Goal: Check status: Check status

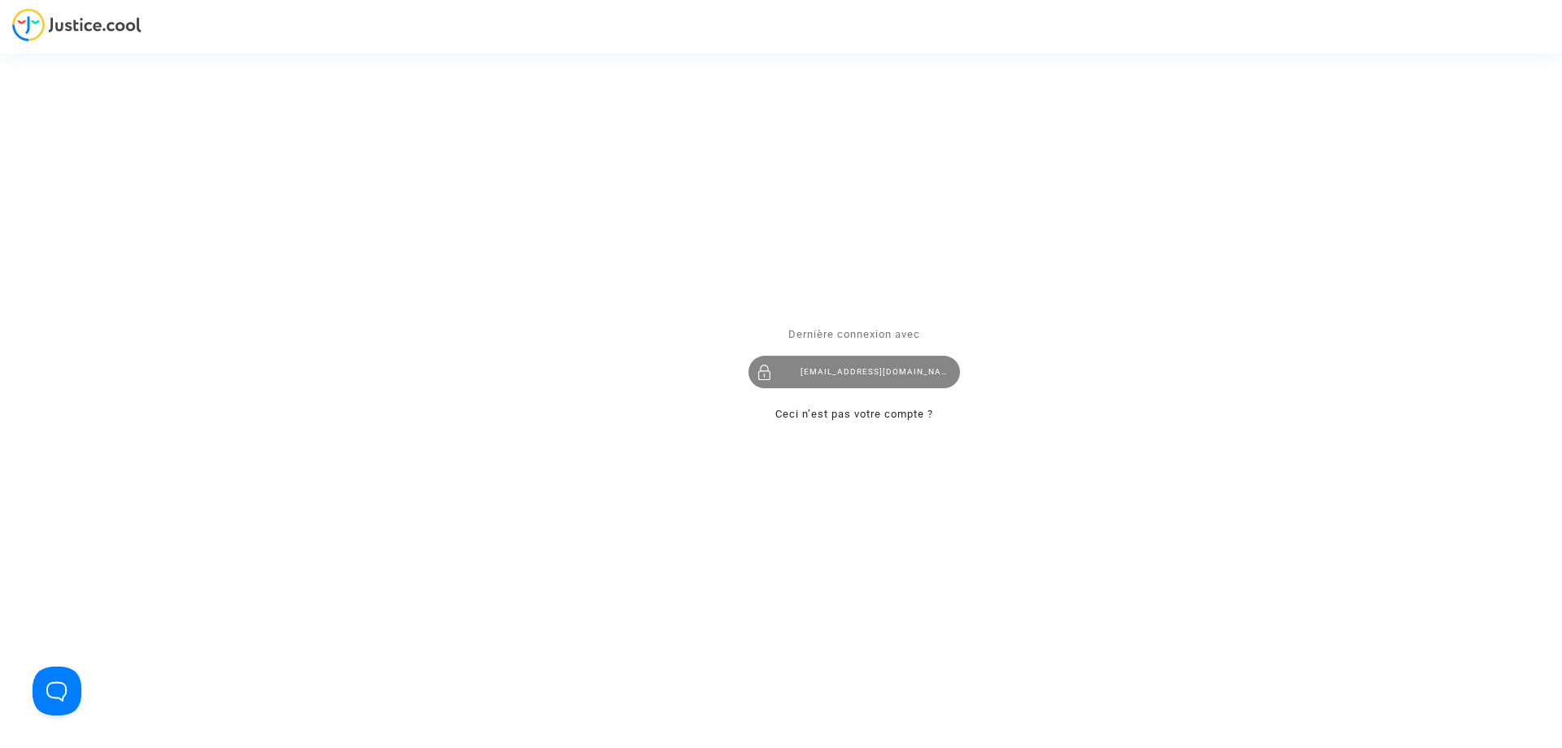
click at [878, 377] on div "[EMAIL_ADDRESS][DOMAIN_NAME]" at bounding box center [855, 372] width 212 height 33
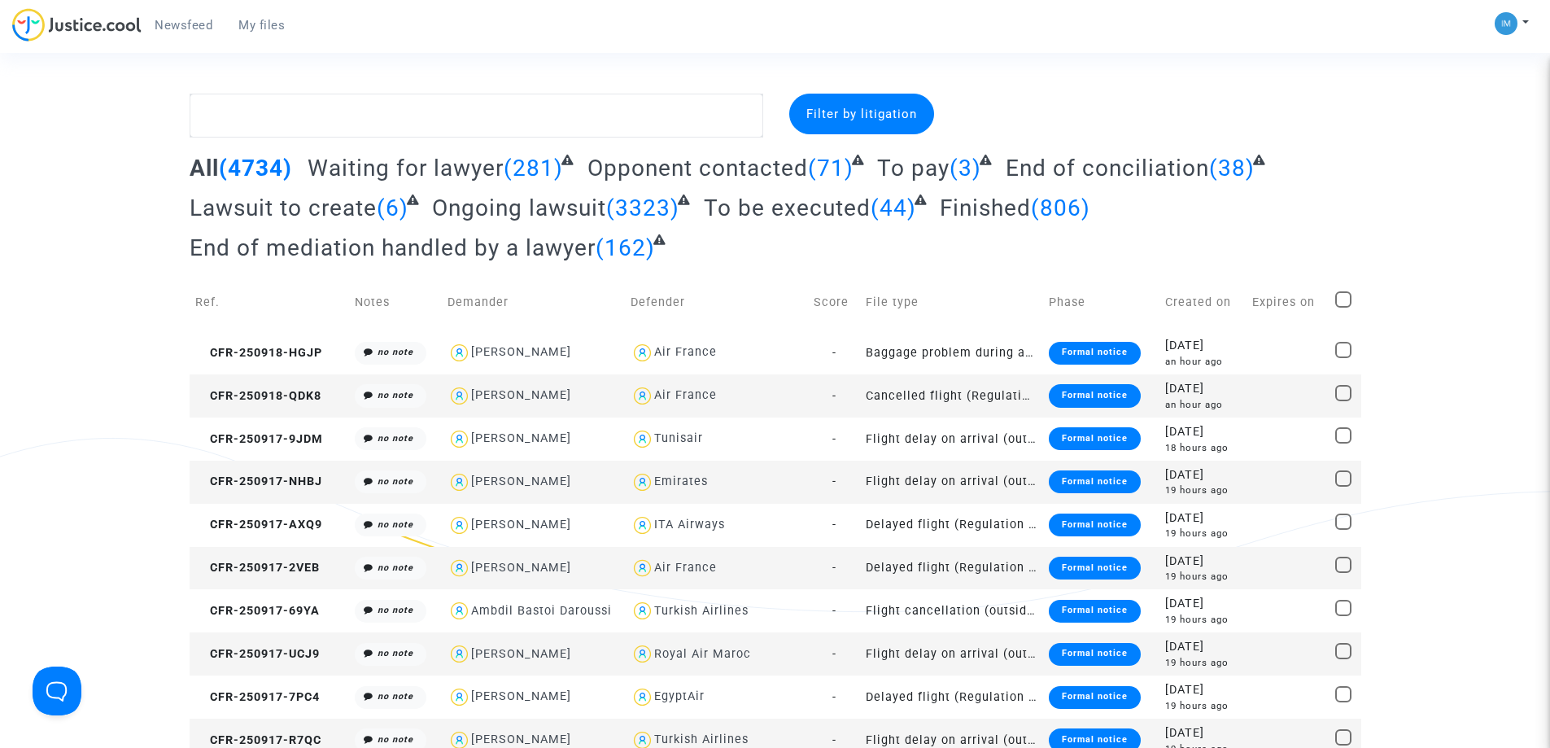
click at [945, 157] on span "To pay" at bounding box center [913, 168] width 72 height 27
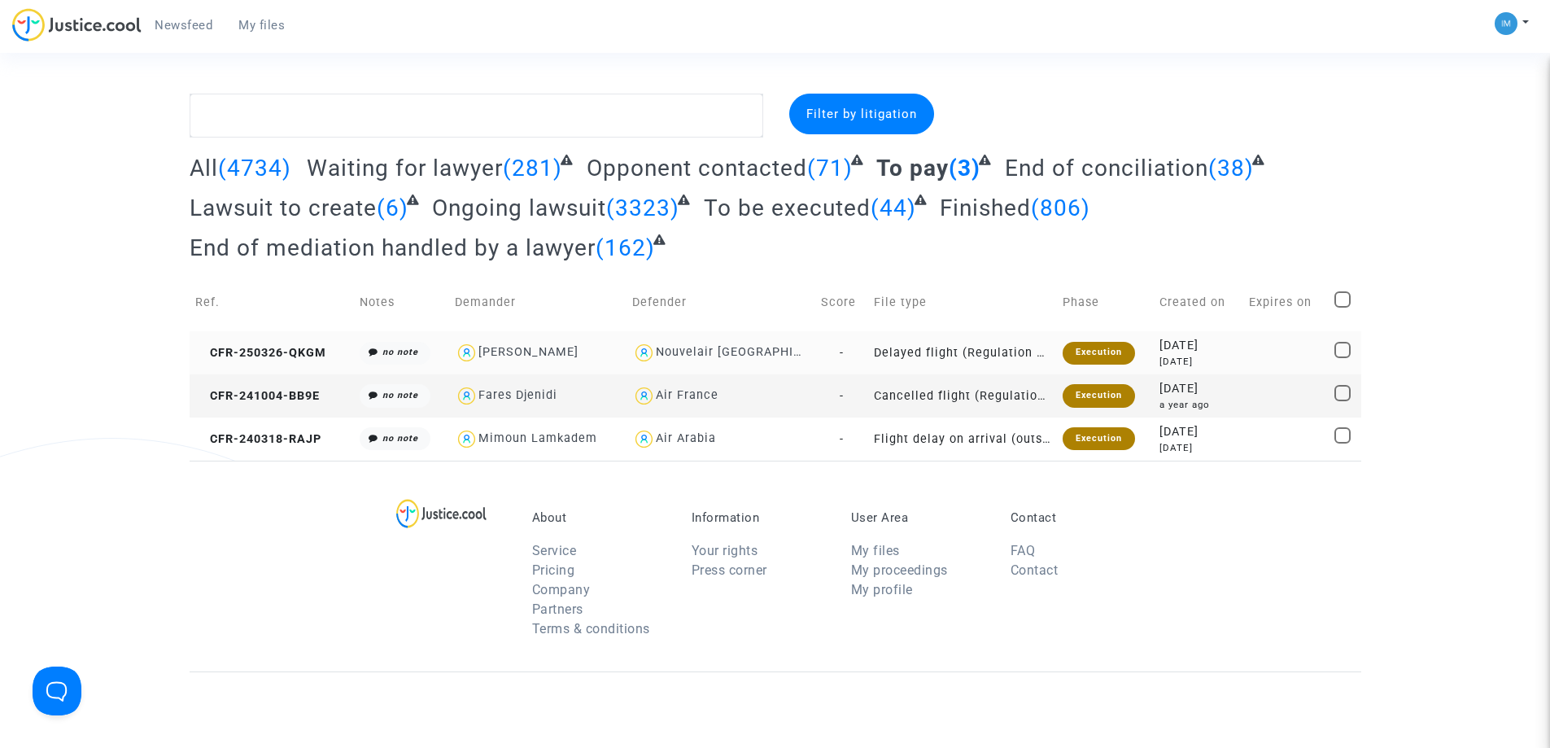
click at [997, 352] on td "Delayed flight (Regulation EC 261/2004)" at bounding box center [962, 352] width 188 height 43
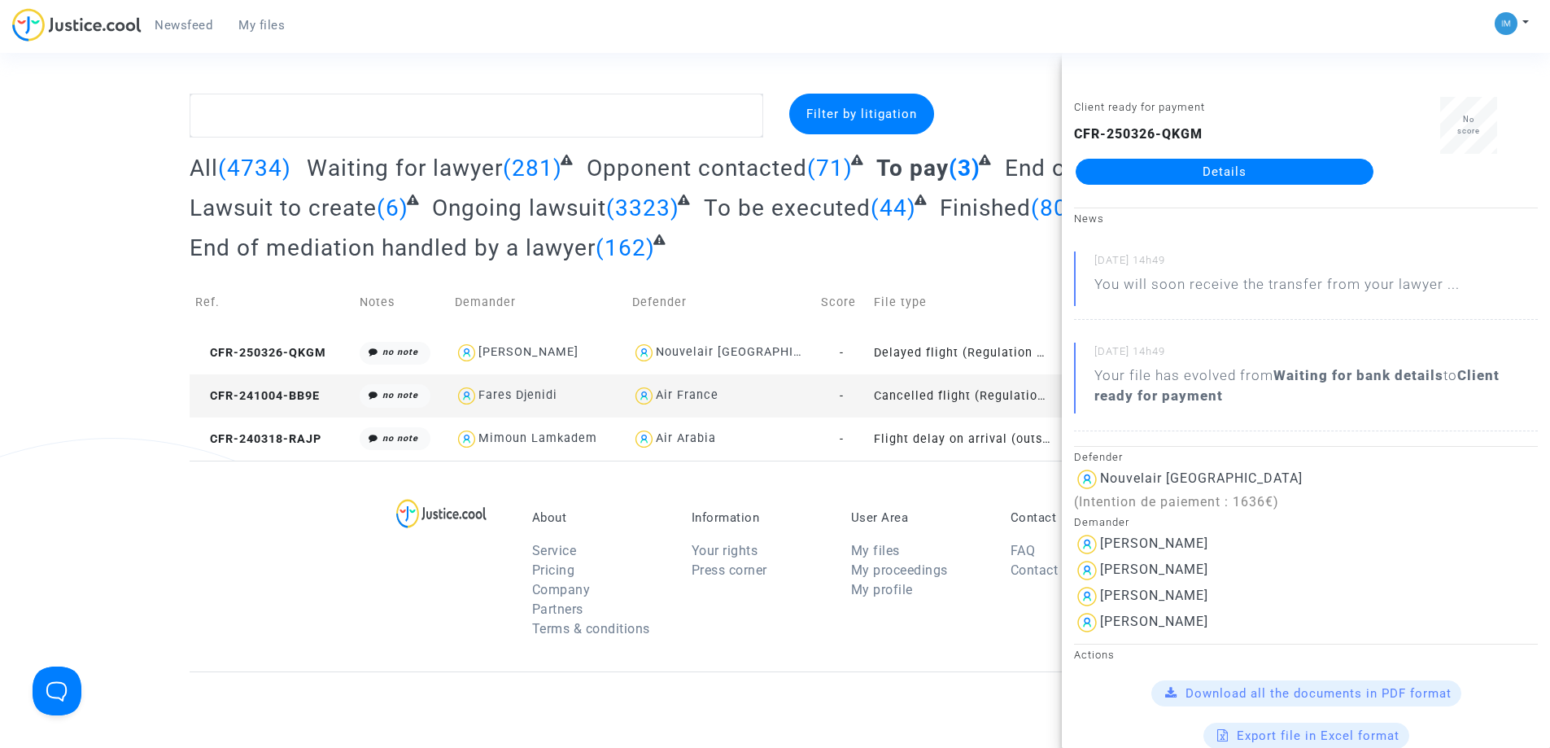
click at [953, 403] on td "Cancelled flight (Regulation EC 261/2004)" at bounding box center [962, 395] width 188 height 43
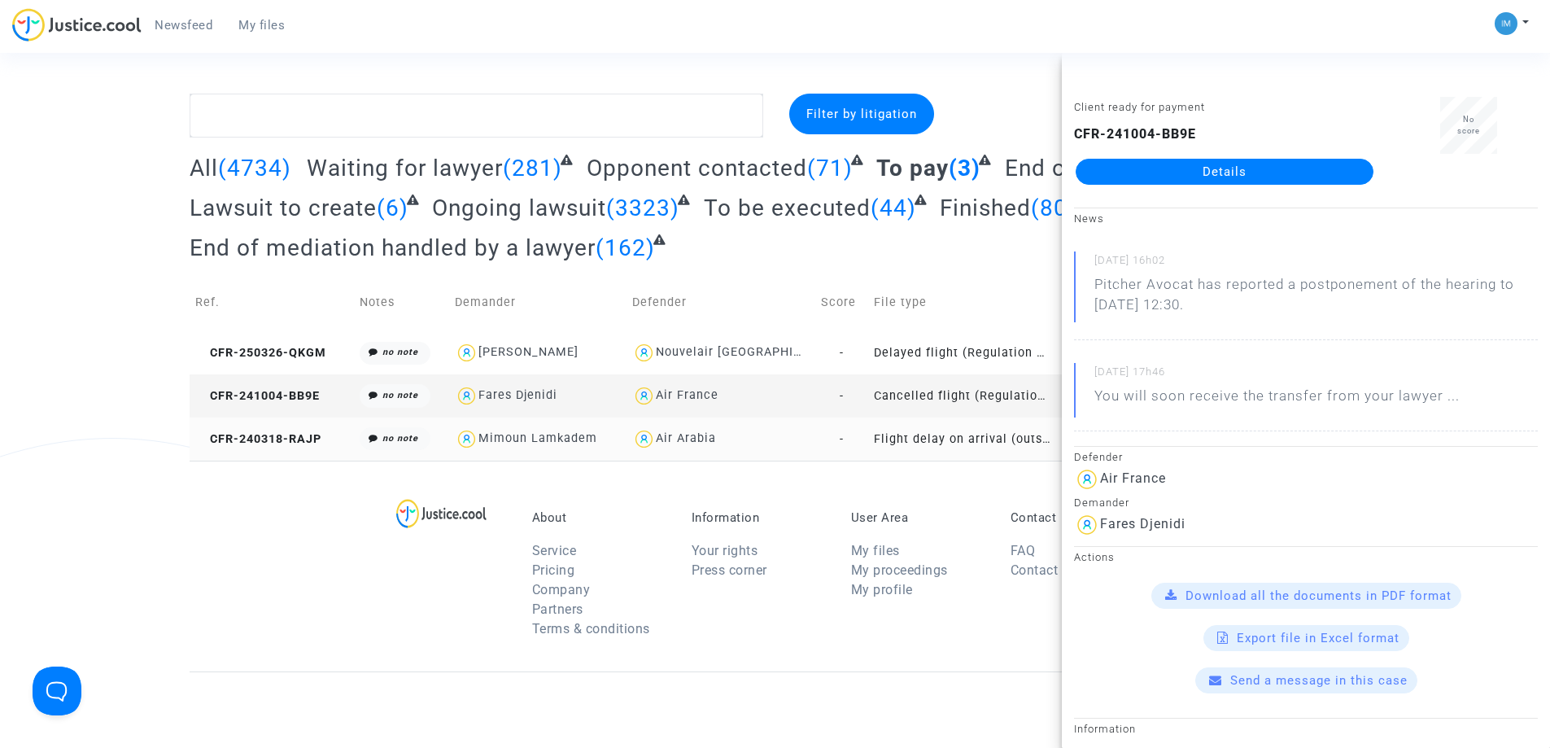
click at [946, 434] on td "Flight delay on arrival (outside of EU - Montreal Convention)" at bounding box center [962, 438] width 188 height 43
click at [786, 201] on span "To be executed" at bounding box center [787, 207] width 167 height 27
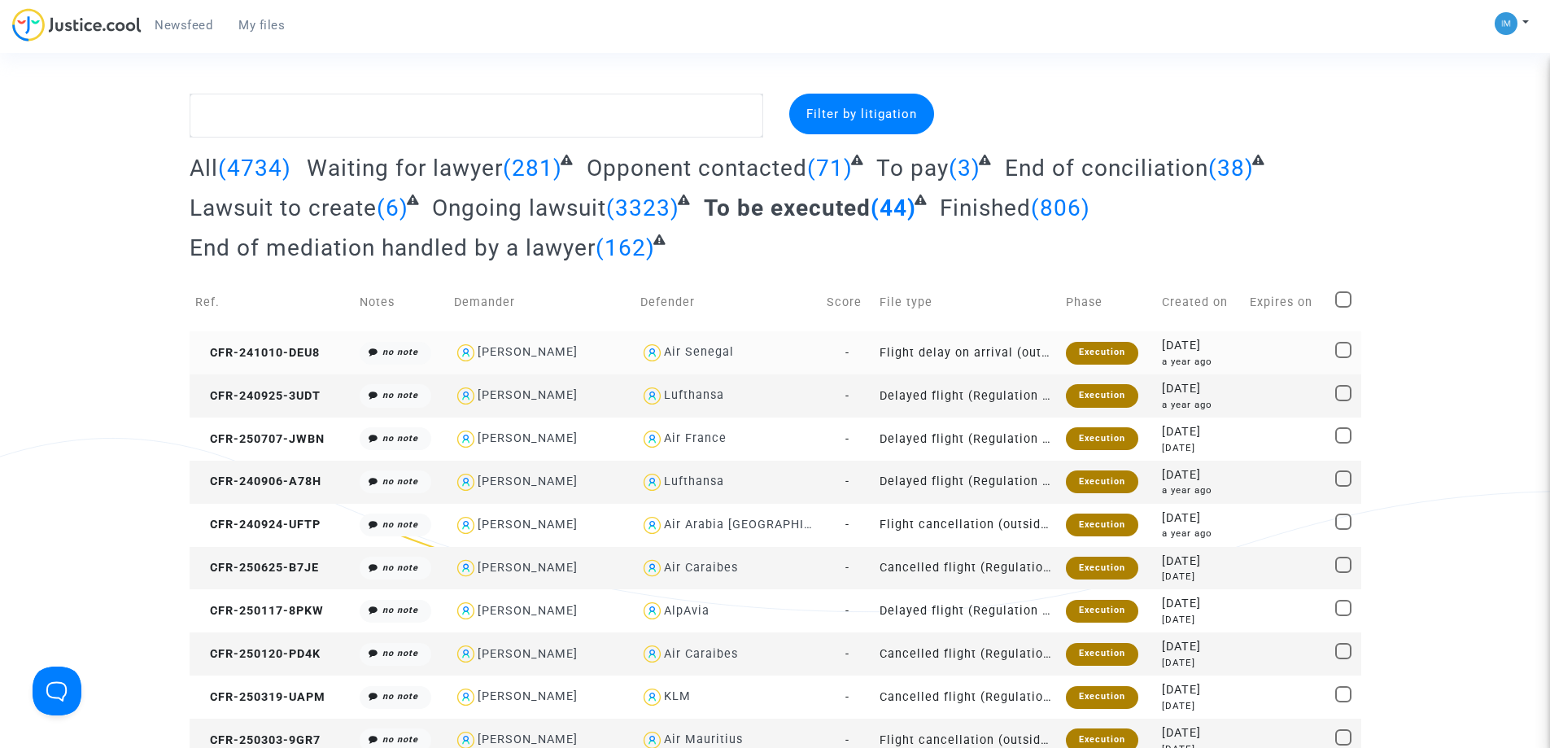
click at [1045, 343] on td "Flight delay on arrival (outside of EU - Montreal Convention)" at bounding box center [967, 352] width 186 height 43
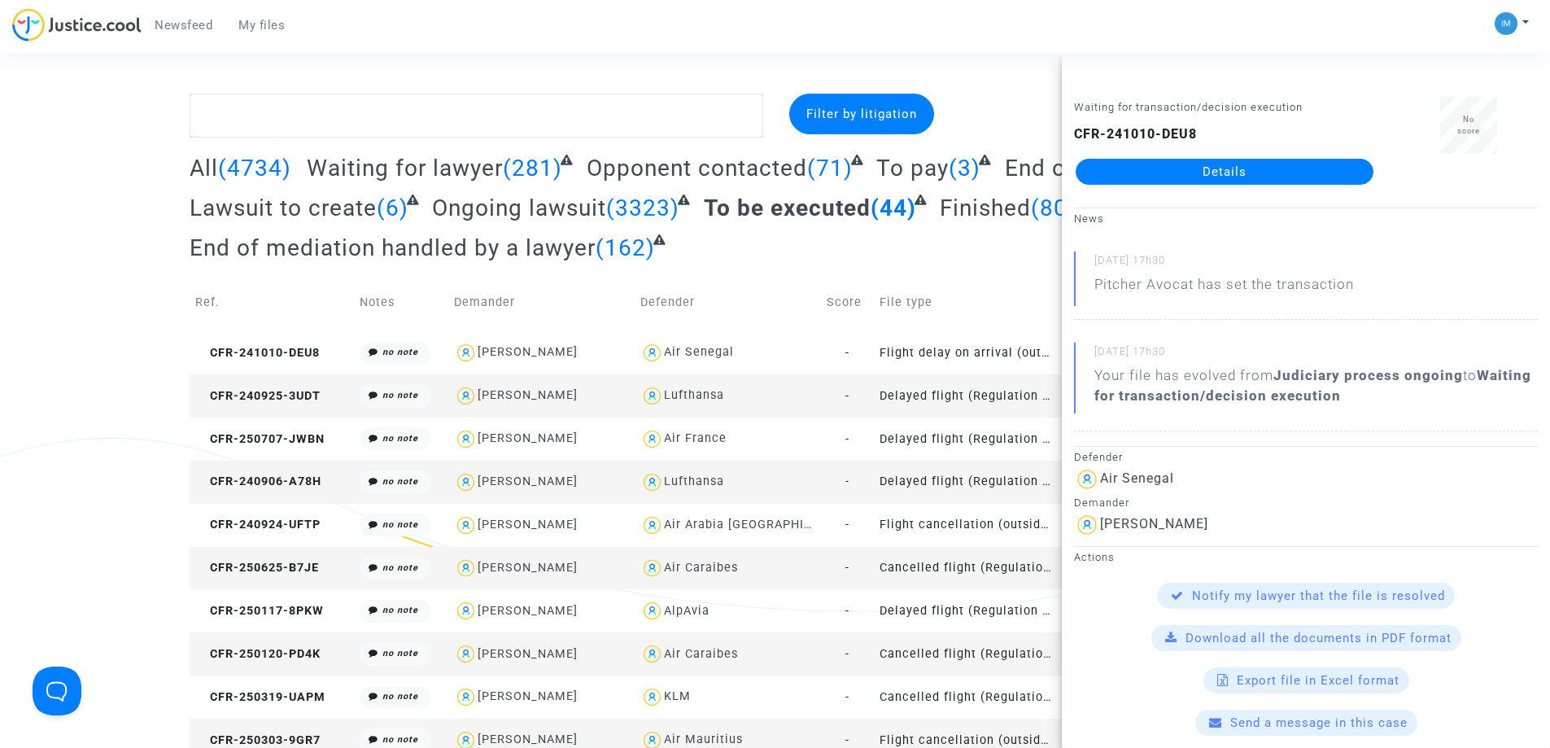
click at [978, 400] on td "Delayed flight (Regulation EC 261/2004)" at bounding box center [967, 395] width 186 height 43
click at [991, 431] on td "Delayed flight (Regulation EC 261/2004)" at bounding box center [967, 438] width 186 height 43
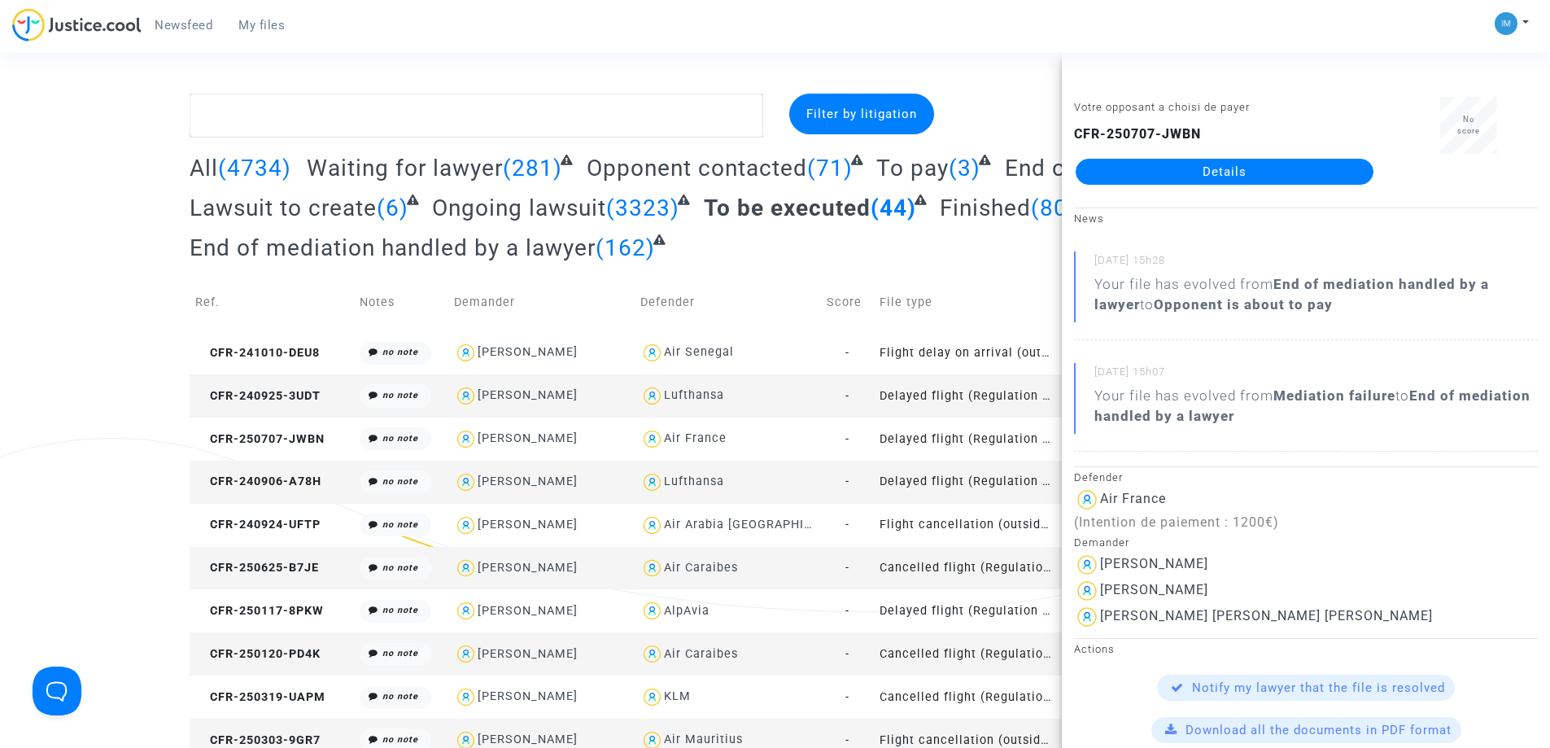
scroll to position [81, 0]
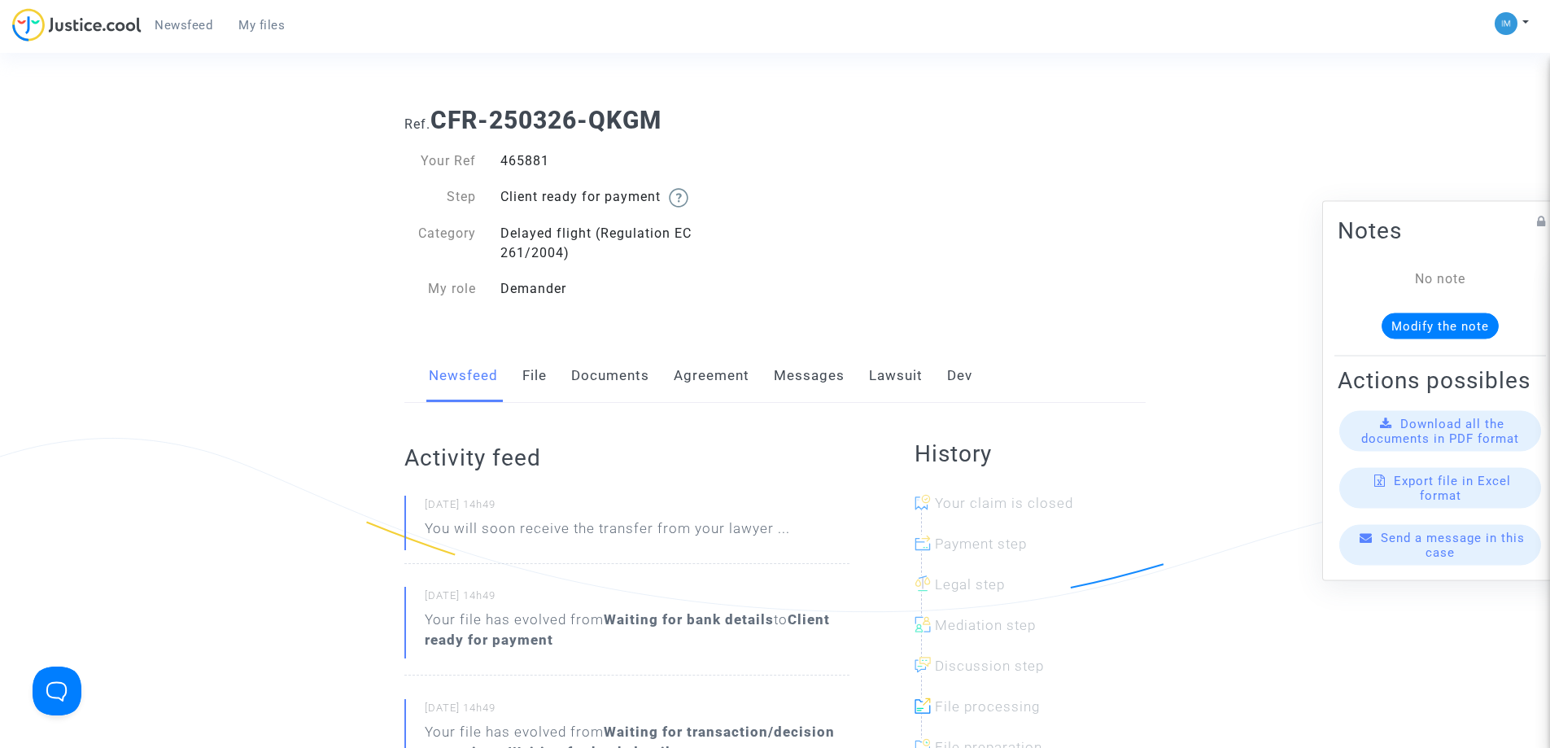
click at [892, 369] on link "Lawsuit" at bounding box center [896, 376] width 54 height 54
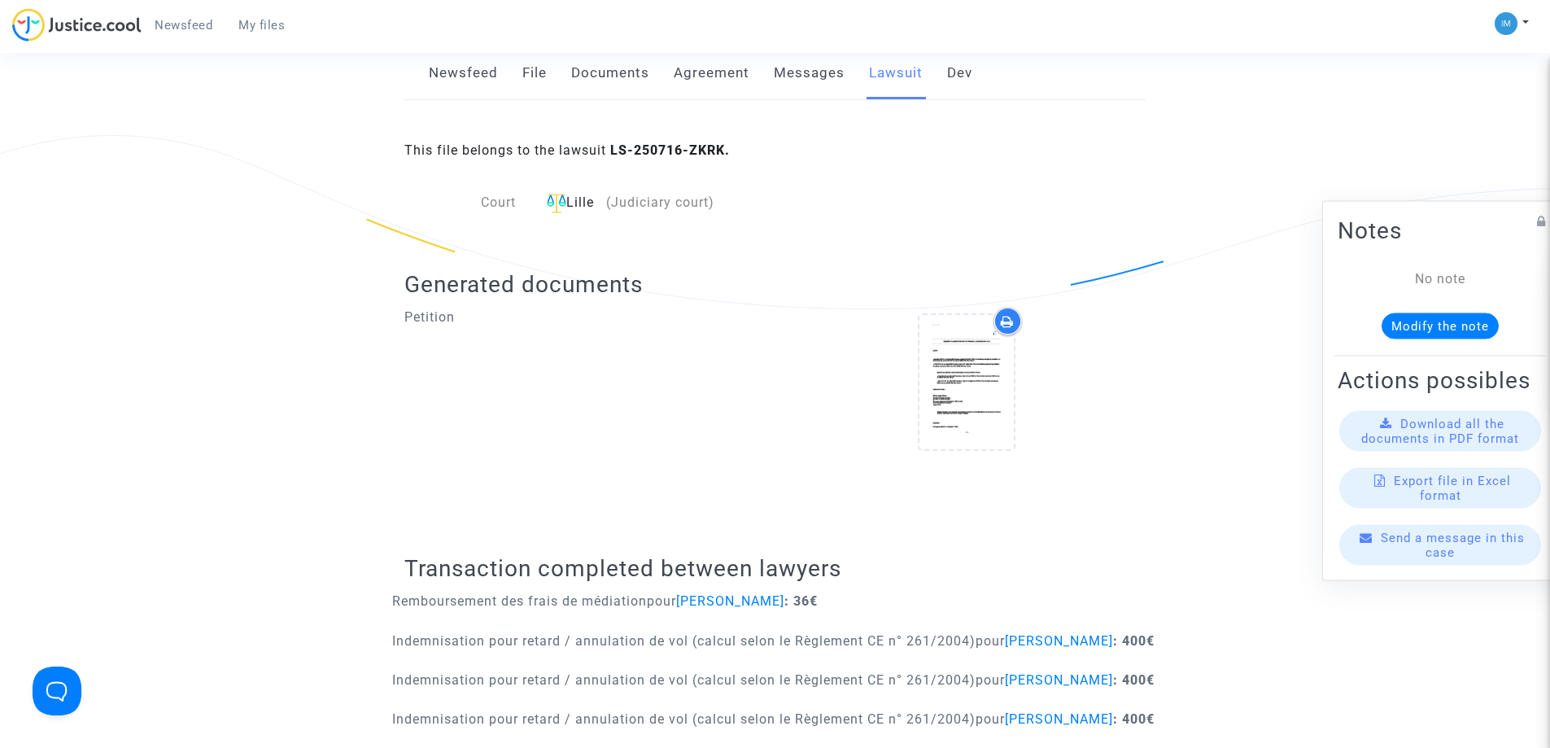
scroll to position [447, 0]
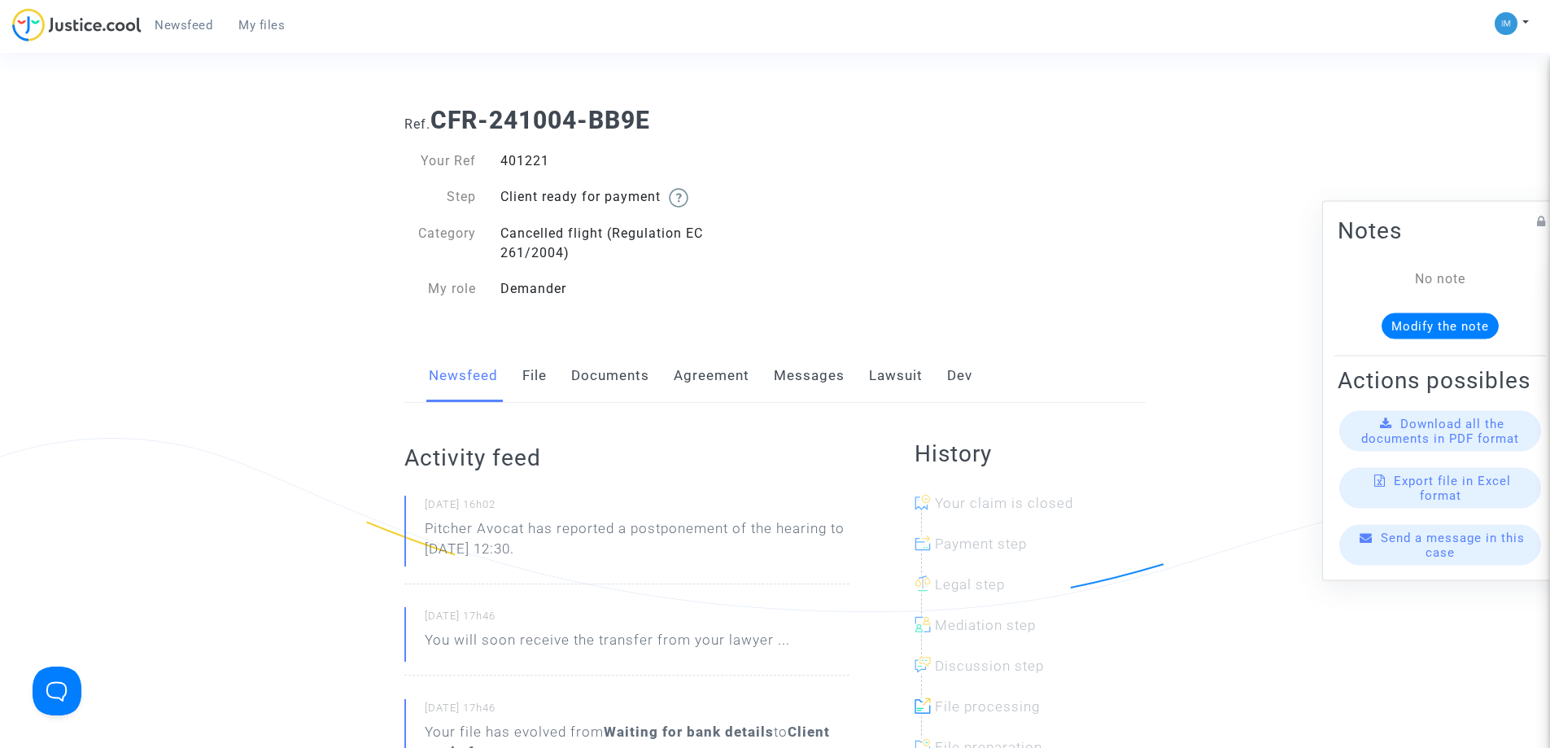
click at [891, 379] on link "Lawsuit" at bounding box center [896, 376] width 54 height 54
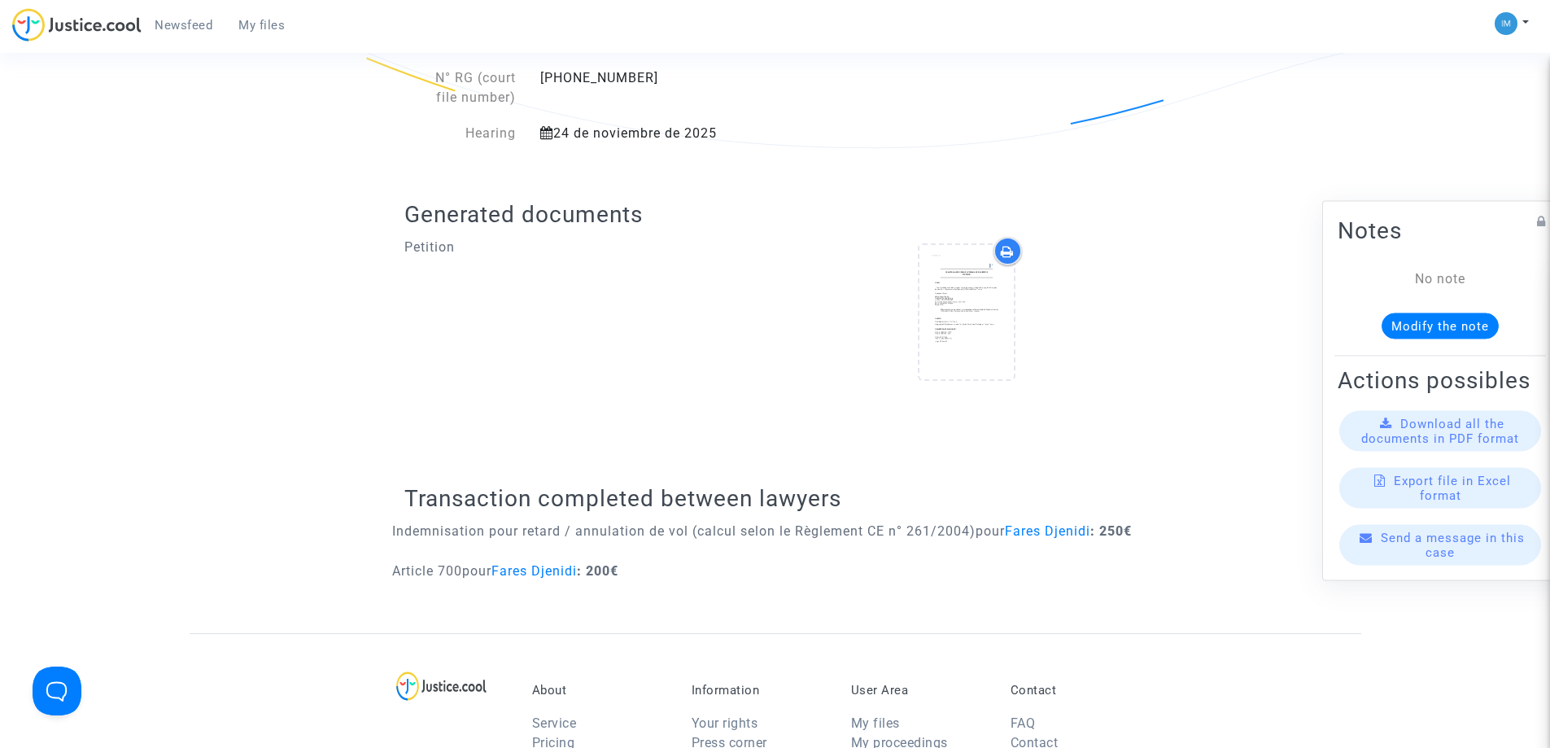
scroll to position [499, 0]
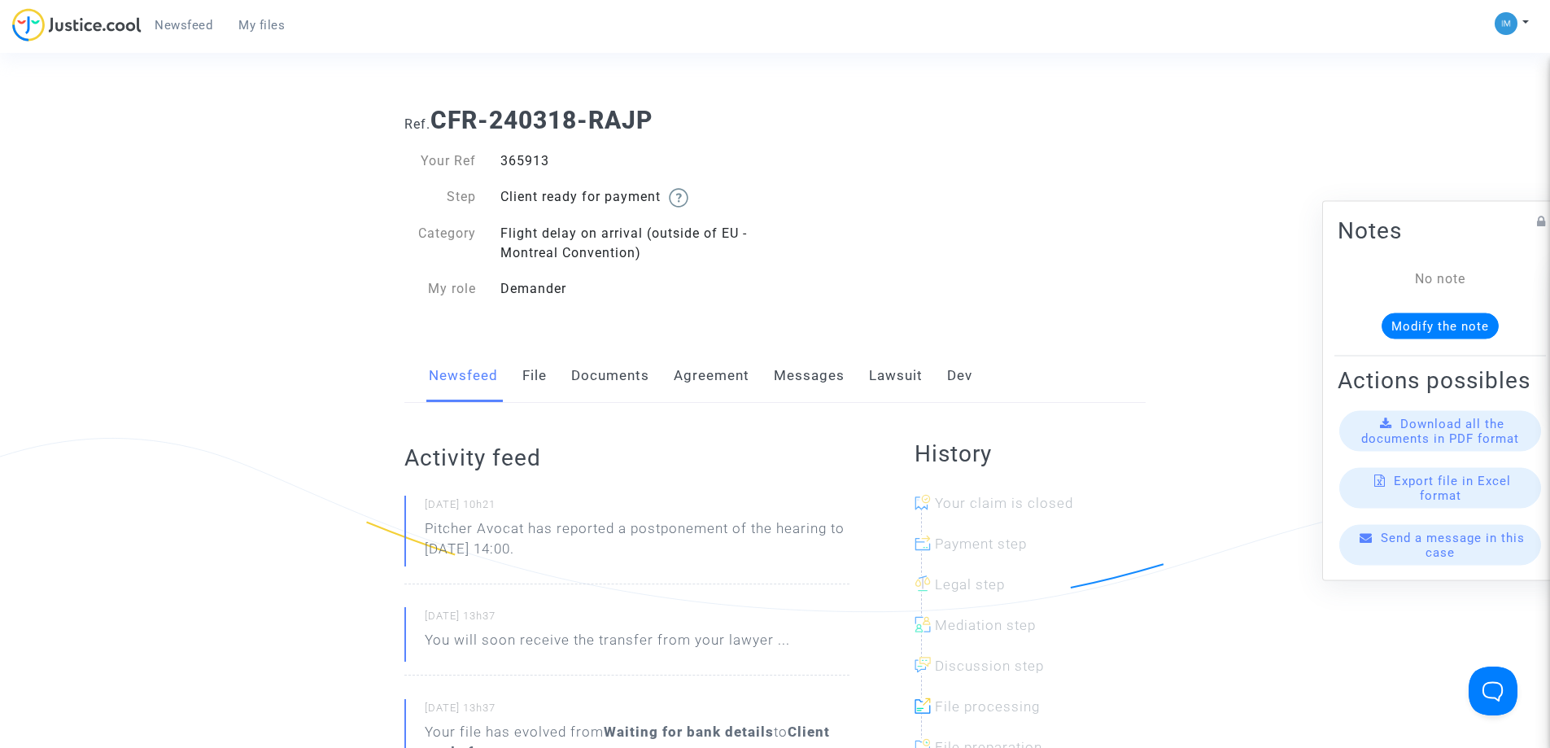
click at [892, 374] on link "Lawsuit" at bounding box center [896, 376] width 54 height 54
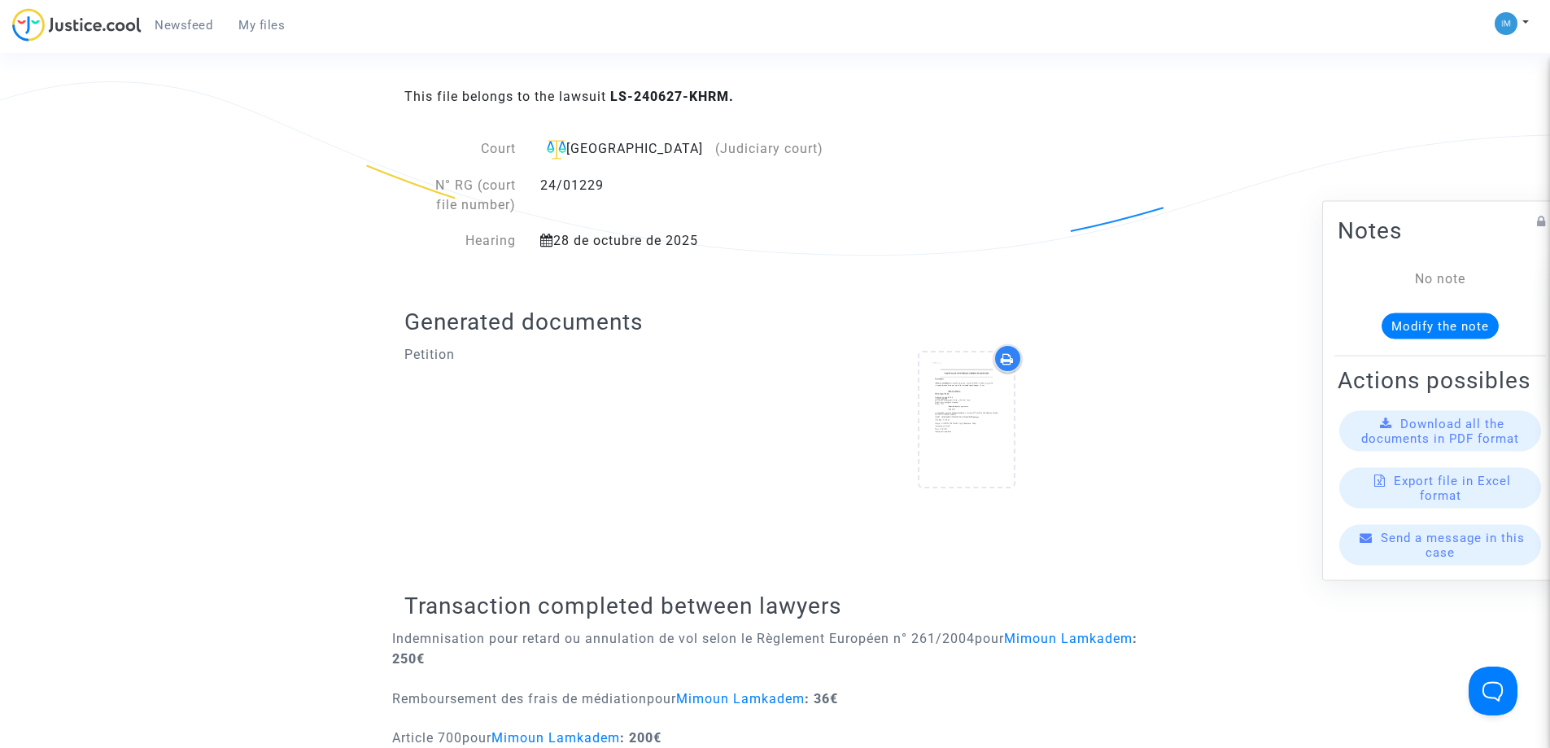
scroll to position [407, 0]
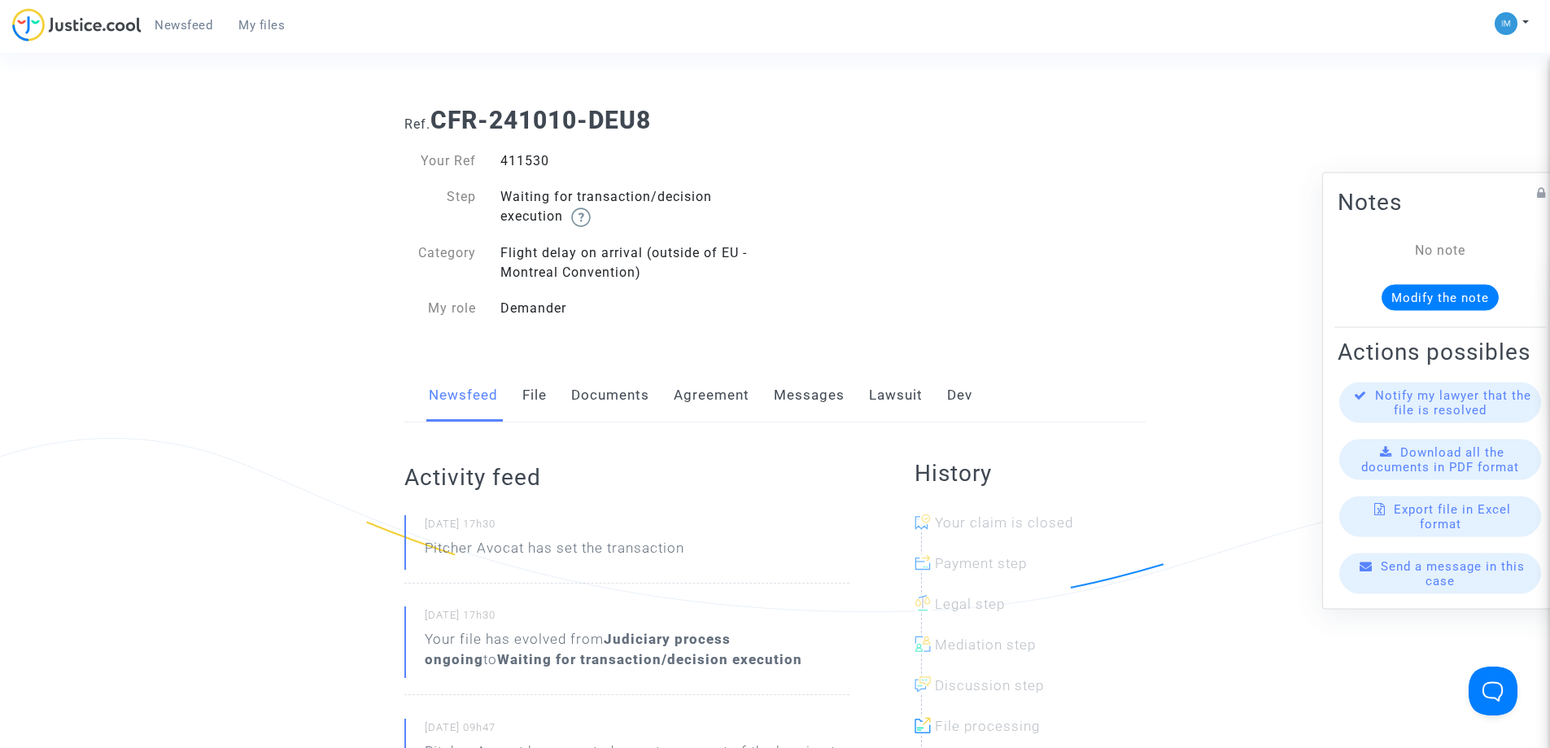
click at [889, 407] on link "Lawsuit" at bounding box center [896, 396] width 54 height 54
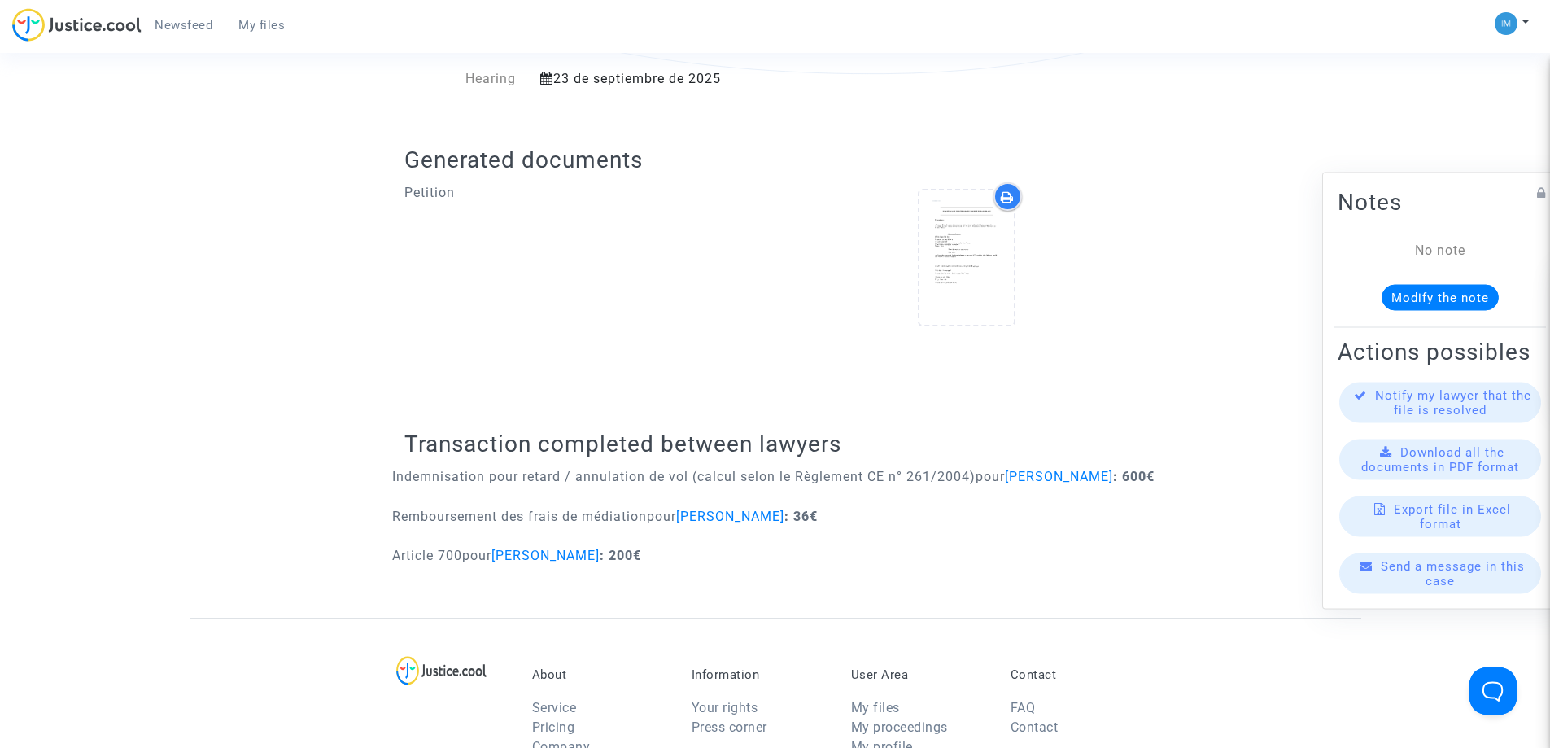
scroll to position [540, 0]
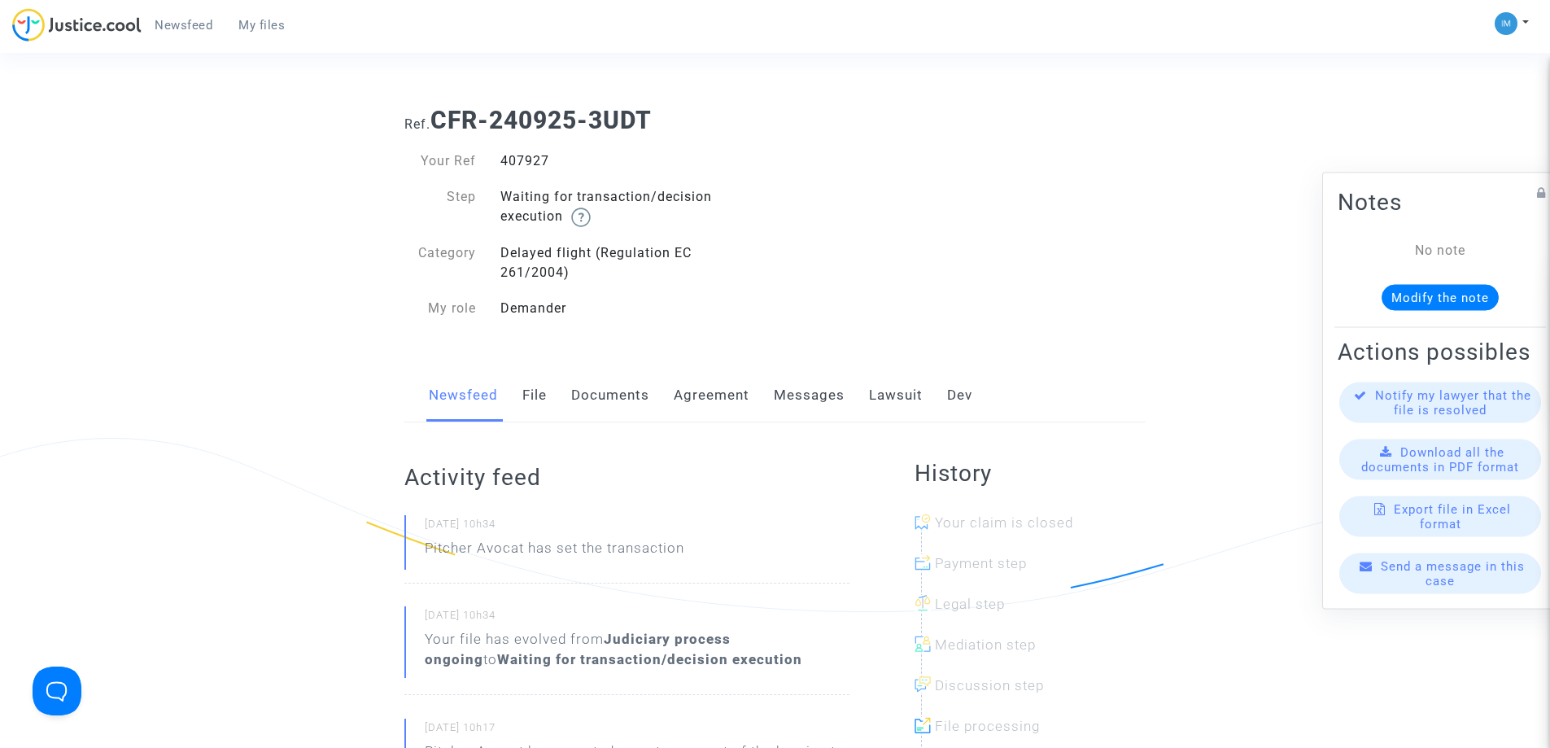
click at [923, 395] on div "Newsfeed File Documents Agreement Messages Lawsuit Dev" at bounding box center [774, 396] width 741 height 55
click at [914, 397] on link "Lawsuit" at bounding box center [896, 396] width 54 height 54
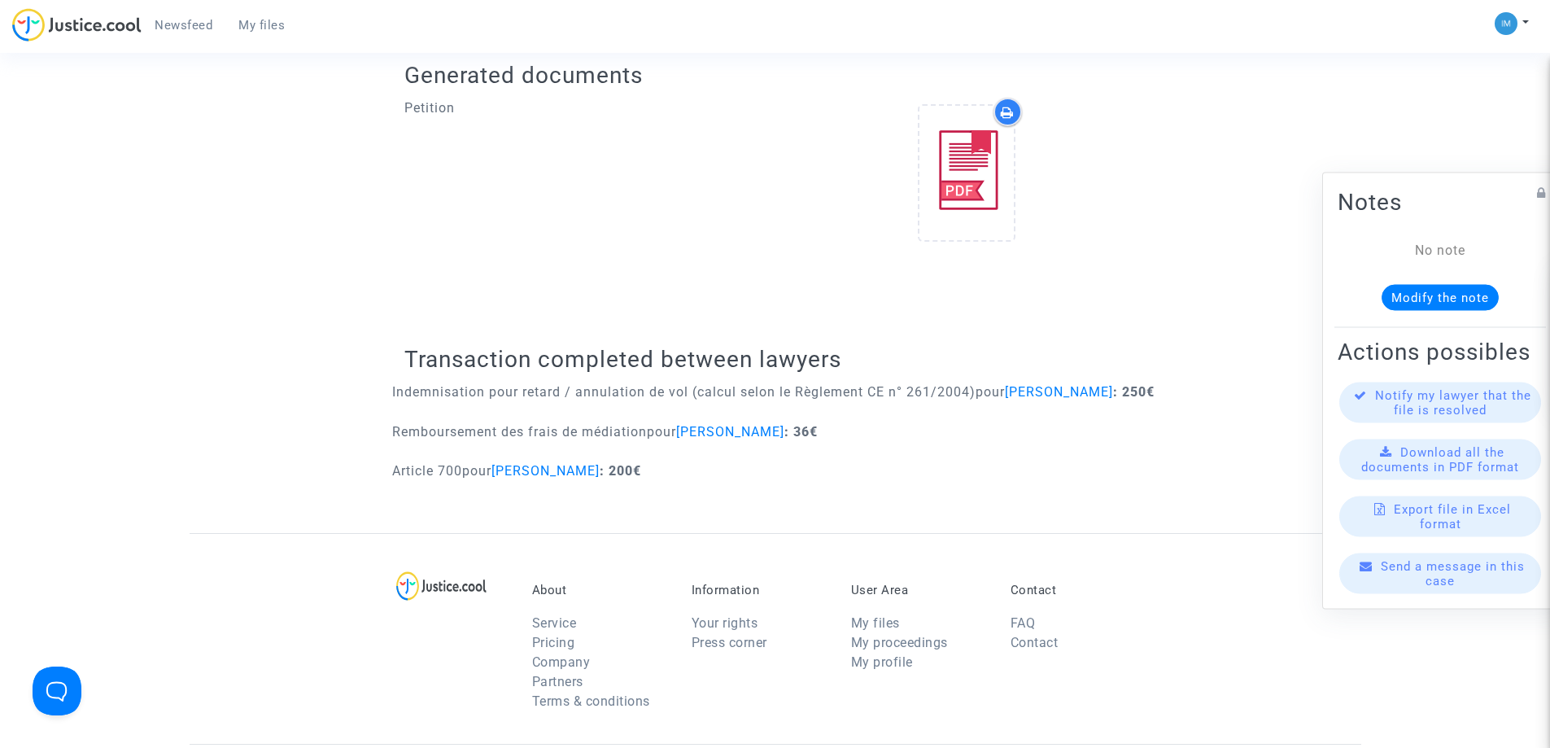
scroll to position [701, 0]
